Goal: Check status: Check status

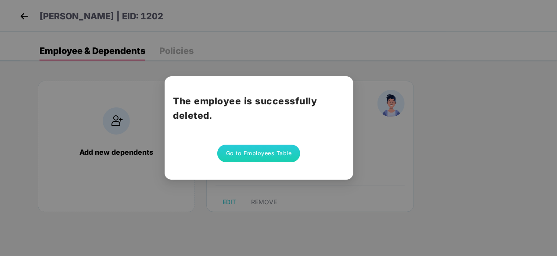
click at [270, 146] on button "Go to Employees Table" at bounding box center [258, 154] width 83 height 18
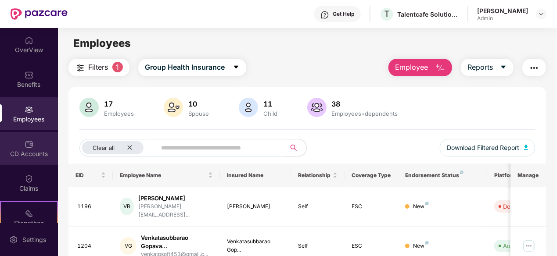
click at [20, 154] on div "CD Accounts" at bounding box center [29, 154] width 58 height 9
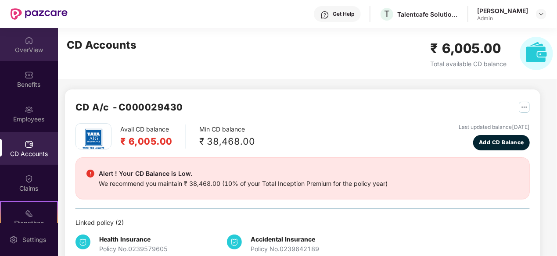
click at [45, 52] on div "OverView" at bounding box center [29, 50] width 58 height 9
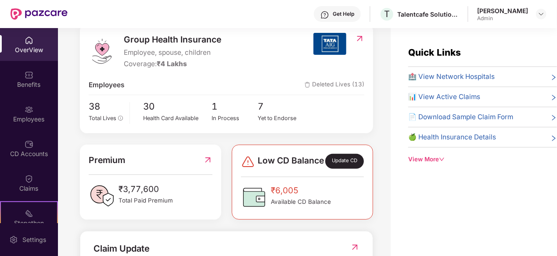
scroll to position [111, 0]
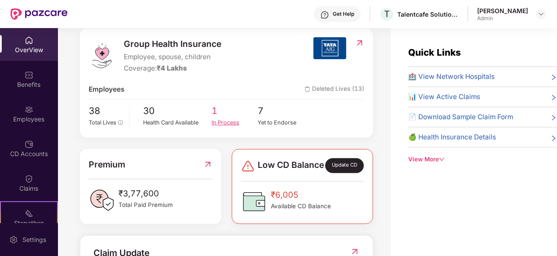
click at [213, 121] on div "In Process" at bounding box center [235, 123] width 46 height 9
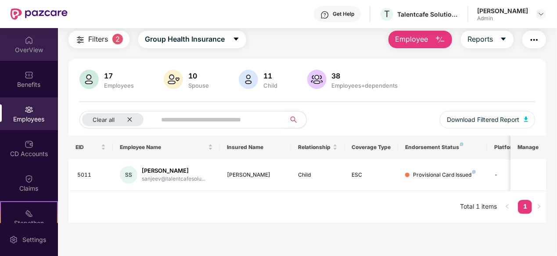
click at [20, 48] on div "OverView" at bounding box center [29, 50] width 58 height 9
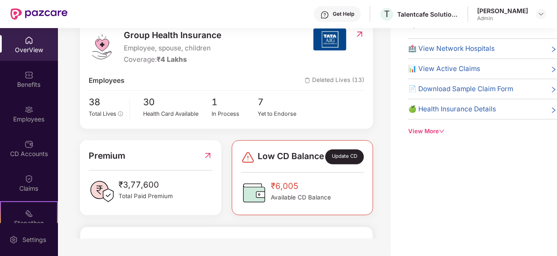
scroll to position [97, 0]
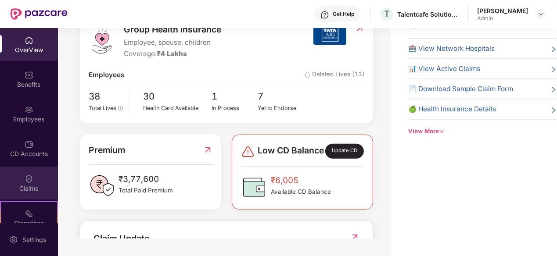
click at [28, 182] on img at bounding box center [29, 179] width 9 height 9
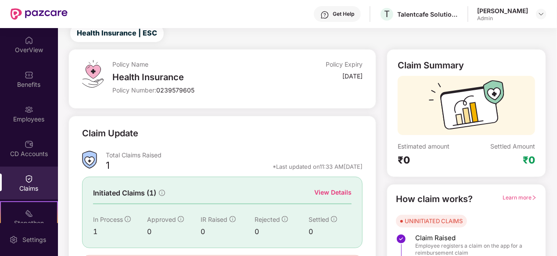
scroll to position [87, 0]
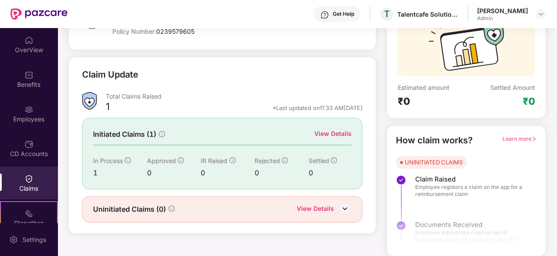
click at [112, 160] on span "In Process" at bounding box center [108, 160] width 30 height 7
click at [333, 134] on div "View Details" at bounding box center [332, 134] width 37 height 10
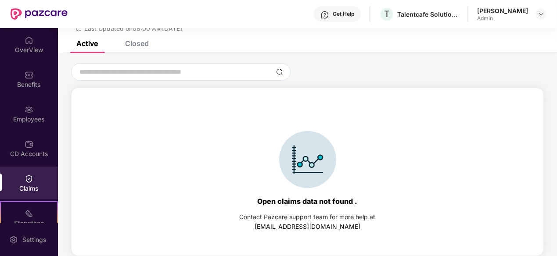
scroll to position [28, 0]
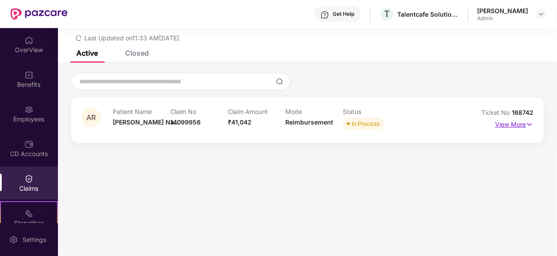
click at [519, 127] on p "View More" at bounding box center [514, 124] width 38 height 12
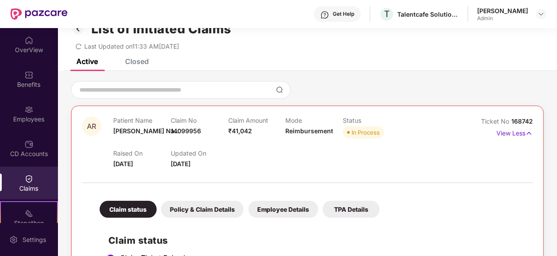
scroll to position [19, 0]
